Goal: Task Accomplishment & Management: Manage account settings

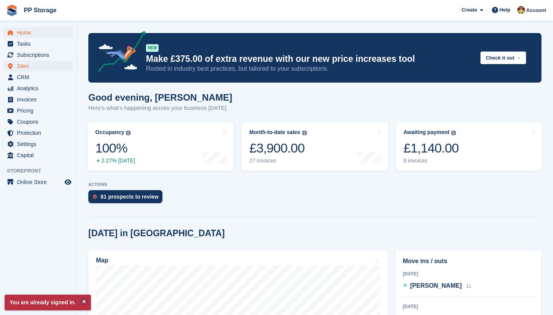
click at [30, 65] on span "Sites" at bounding box center [40, 66] width 46 height 11
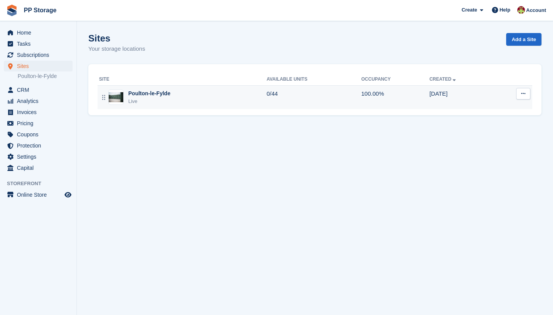
click at [523, 94] on icon at bounding box center [523, 93] width 4 height 5
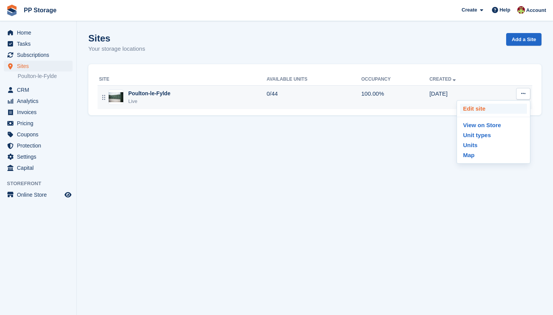
click at [484, 105] on p "Edit site" at bounding box center [493, 109] width 67 height 10
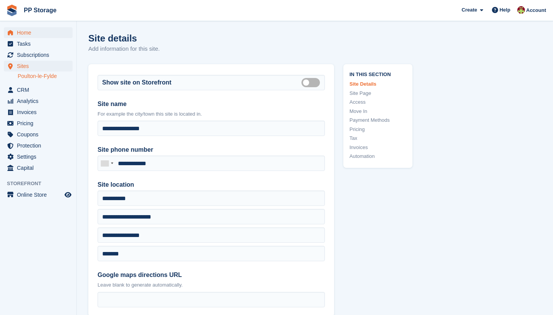
click at [18, 36] on span "Home" at bounding box center [40, 32] width 46 height 11
